Goal: Register for event/course

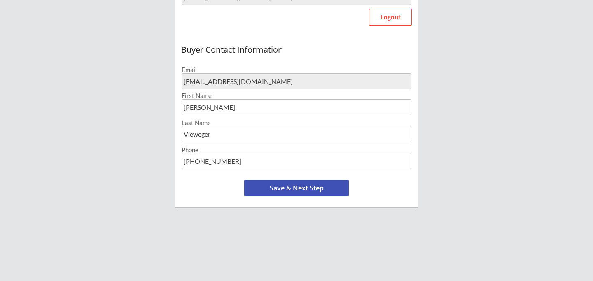
scroll to position [259, 0]
click at [285, 190] on button "Save & Next Step" at bounding box center [296, 189] width 105 height 16
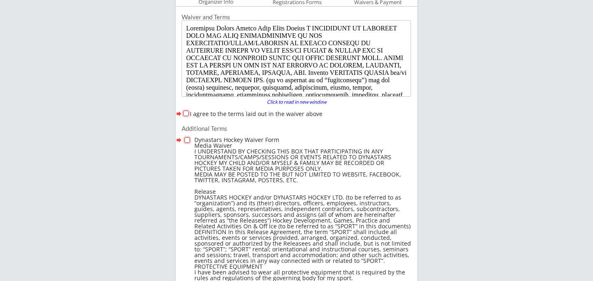
scroll to position [63, 0]
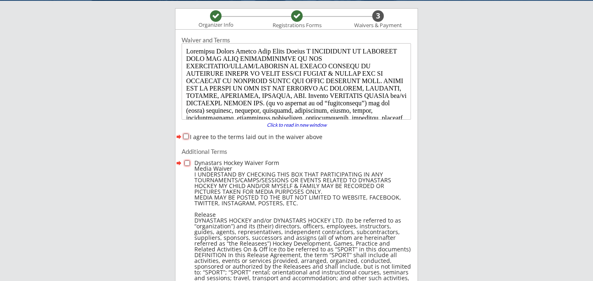
click at [185, 138] on input "I agree to the terms laid out in the waiver above" at bounding box center [185, 136] width 5 height 5
checkbox input "true"
click at [187, 163] on input "checkbox" at bounding box center [186, 163] width 5 height 5
checkbox input "true"
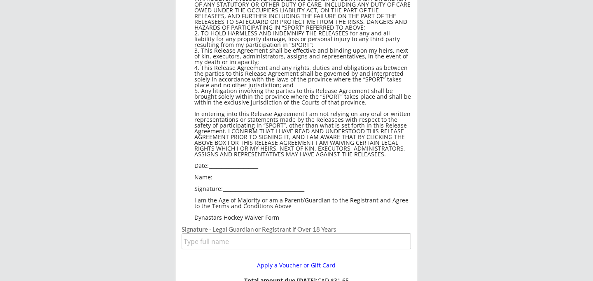
scroll to position [597, 0]
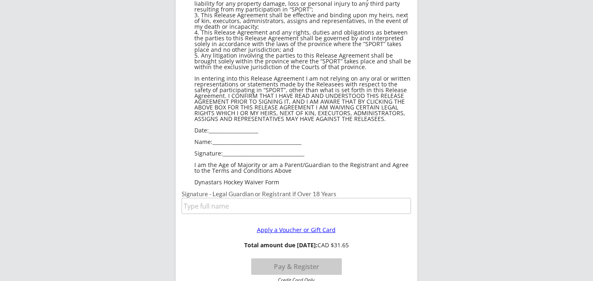
click at [283, 232] on div "Apply a Voucher or Gift Card" at bounding box center [296, 230] width 106 height 6
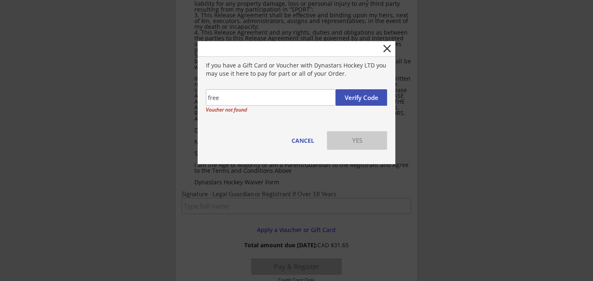
click at [268, 96] on input "input" at bounding box center [271, 97] width 130 height 16
type input "f"
click at [365, 98] on button "Verify Code" at bounding box center [361, 97] width 51 height 16
click at [264, 98] on input "input" at bounding box center [271, 97] width 130 height 16
type input "D"
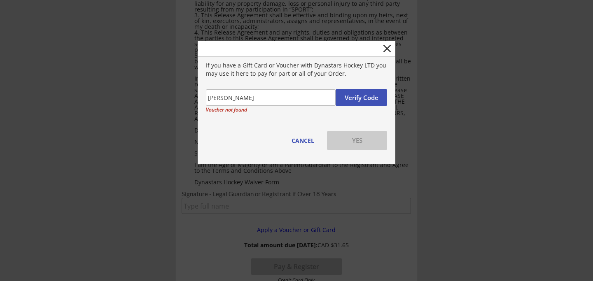
click at [364, 100] on button "Verify Code" at bounding box center [361, 97] width 51 height 16
drag, startPoint x: 231, startPoint y: 98, endPoint x: 197, endPoint y: 98, distance: 34.2
click at [360, 95] on button "Verify Code" at bounding box center [361, 97] width 51 height 16
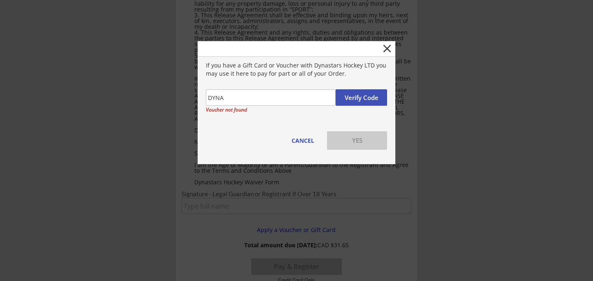
click at [306, 110] on div "Voucher not found" at bounding box center [296, 110] width 181 height 6
click at [367, 95] on button "Verify Code" at bounding box center [361, 97] width 51 height 16
click at [287, 96] on input "input" at bounding box center [271, 97] width 130 height 16
type input "D"
type input "dyna"
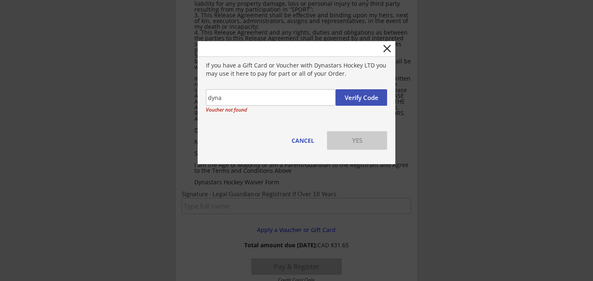
click at [369, 98] on button "Verify Code" at bounding box center [361, 97] width 51 height 16
click at [382, 44] on button "close" at bounding box center [387, 48] width 13 height 13
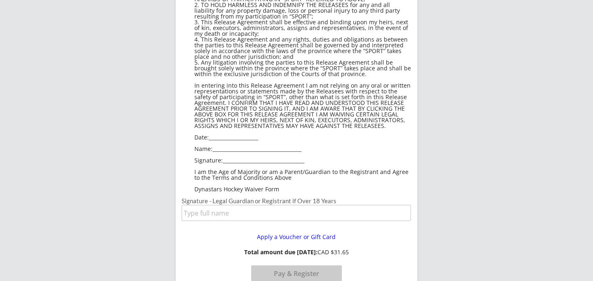
scroll to position [756, 0]
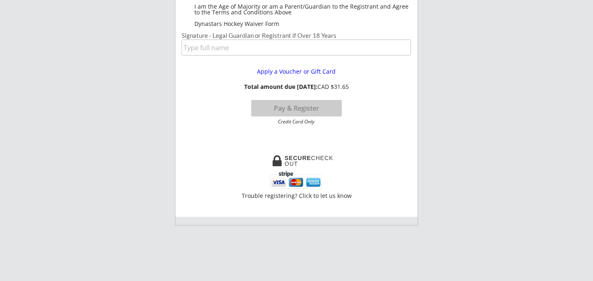
click at [288, 108] on button "Pay & Register" at bounding box center [296, 108] width 91 height 16
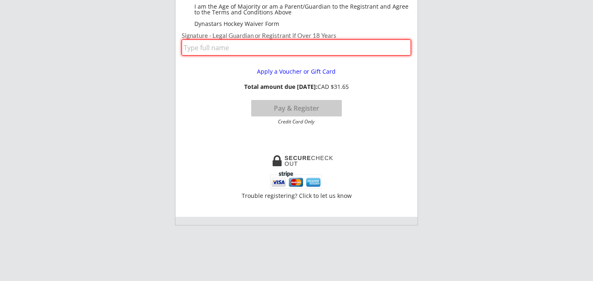
click at [258, 48] on input "input" at bounding box center [296, 48] width 229 height 16
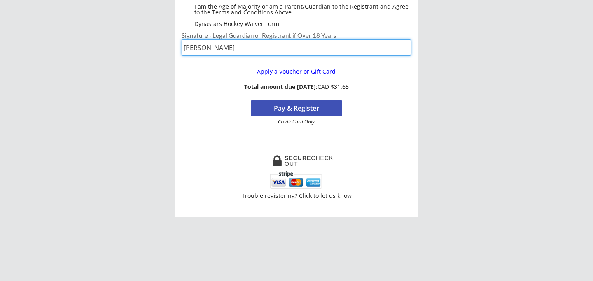
type input "[PERSON_NAME]"
click at [304, 115] on button "Pay & Register" at bounding box center [296, 108] width 91 height 16
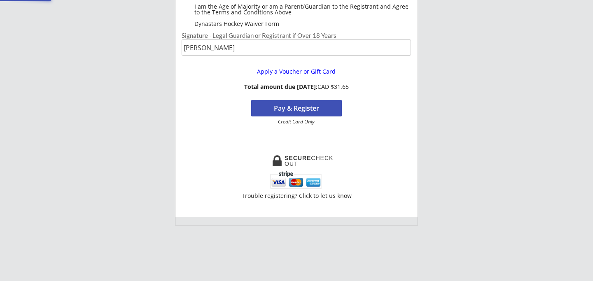
click at [283, 72] on div "Apply a Voucher or Gift Card" at bounding box center [296, 72] width 106 height 6
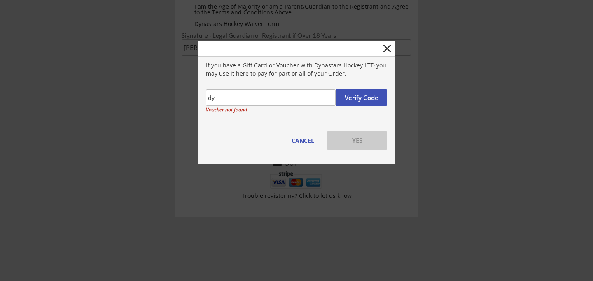
type input "d"
type input "1234"
click at [367, 96] on button "Verify Code" at bounding box center [361, 97] width 51 height 16
click at [387, 47] on button "close" at bounding box center [387, 48] width 13 height 13
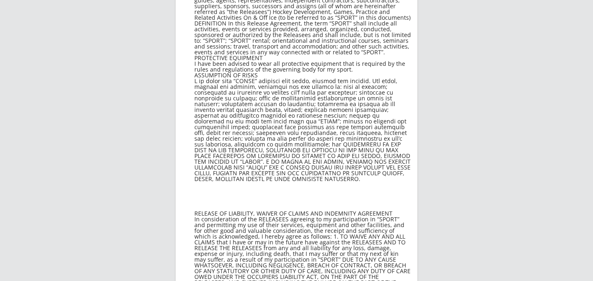
scroll to position [0, 0]
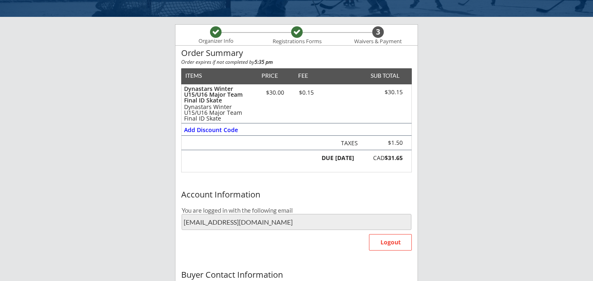
scroll to position [55, 0]
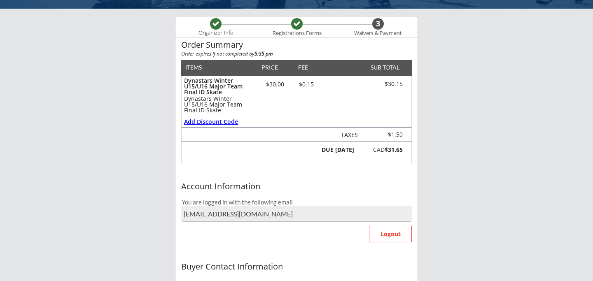
click at [218, 120] on div "Add Discount Code" at bounding box center [211, 122] width 55 height 6
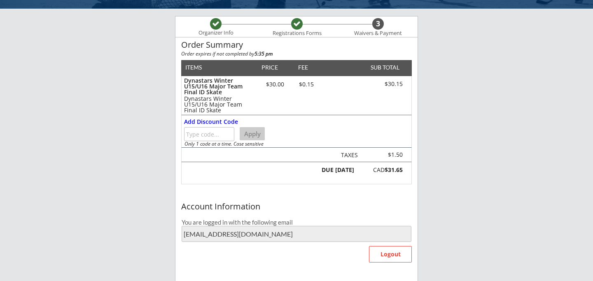
click at [209, 134] on input "input" at bounding box center [209, 134] width 50 height 14
type input "1234"
click at [259, 134] on button "Apply" at bounding box center [252, 133] width 25 height 13
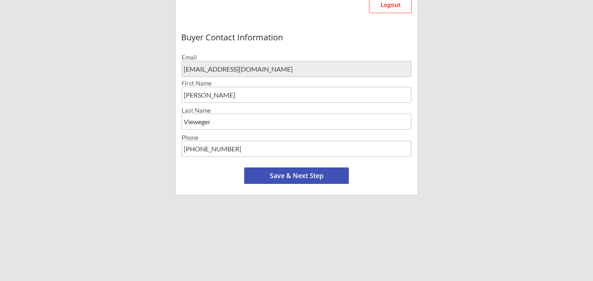
scroll to position [350, 0]
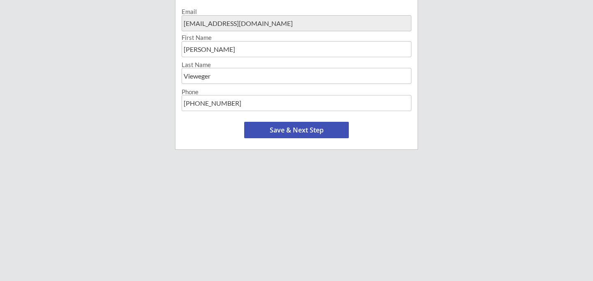
click at [304, 133] on button "Save & Next Step" at bounding box center [296, 130] width 105 height 16
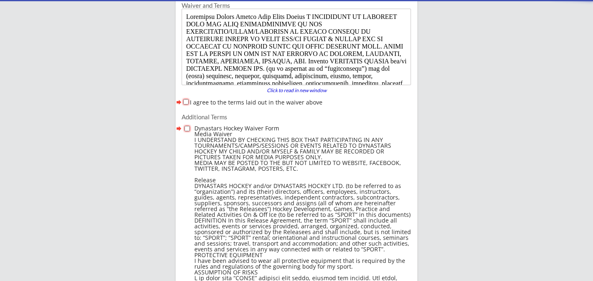
scroll to position [63, 0]
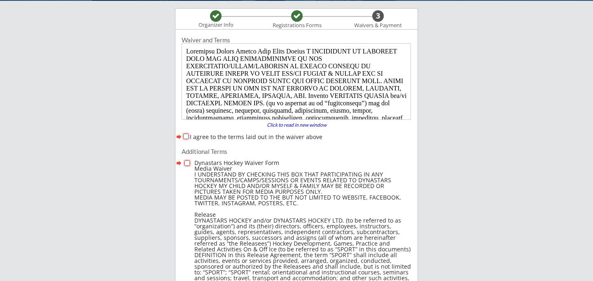
click at [187, 138] on input "I agree to the terms laid out in the waiver above" at bounding box center [185, 136] width 5 height 5
checkbox input "true"
click at [185, 164] on input "checkbox" at bounding box center [186, 163] width 5 height 5
checkbox input "true"
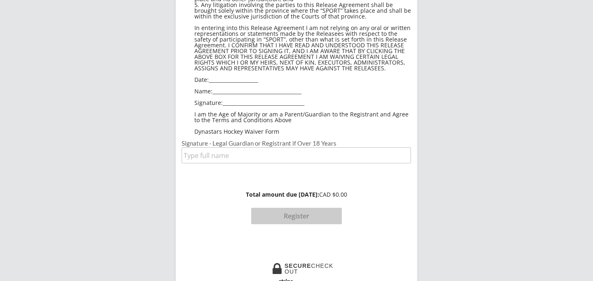
scroll to position [602, 0]
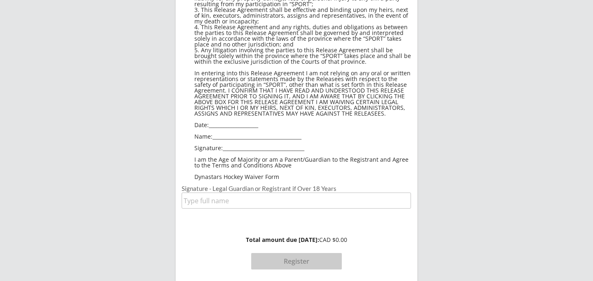
click at [240, 198] on input "input" at bounding box center [296, 201] width 229 height 16
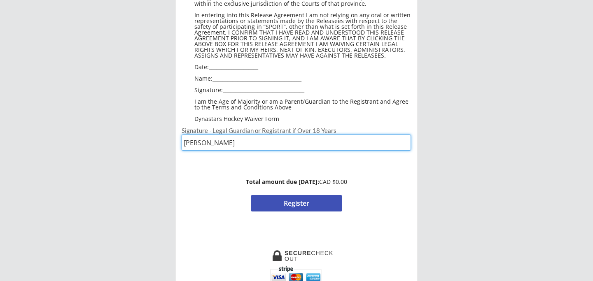
scroll to position [663, 0]
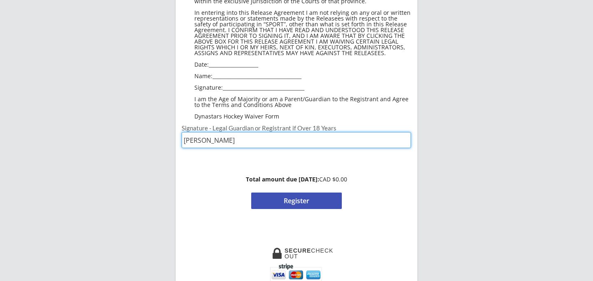
type input "[PERSON_NAME]"
click at [297, 203] on button "Register" at bounding box center [296, 201] width 91 height 16
